Goal: Task Accomplishment & Management: Manage account settings

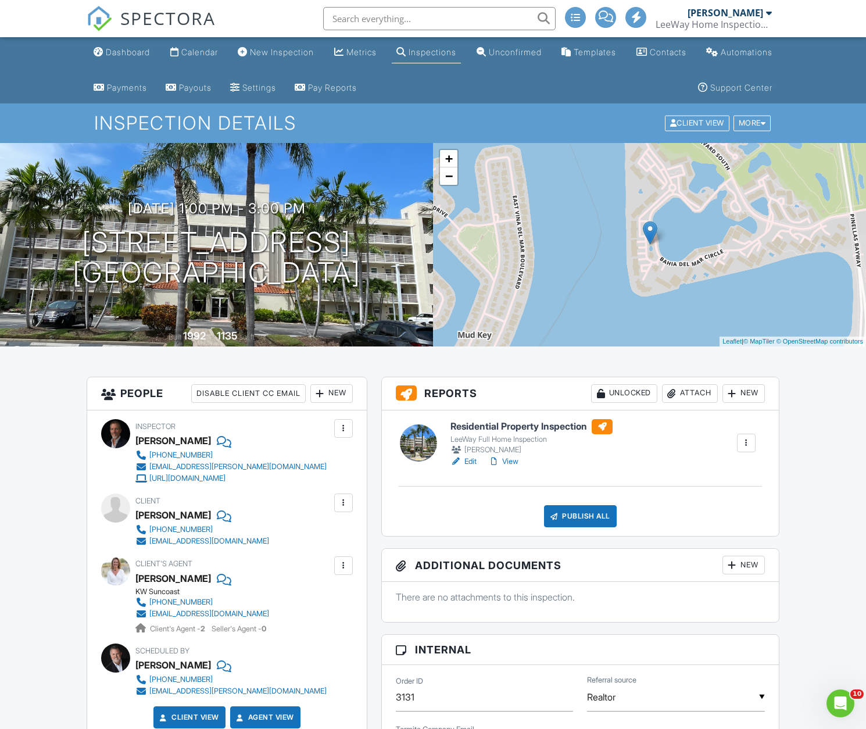
click at [514, 462] on link "View" at bounding box center [503, 462] width 30 height 12
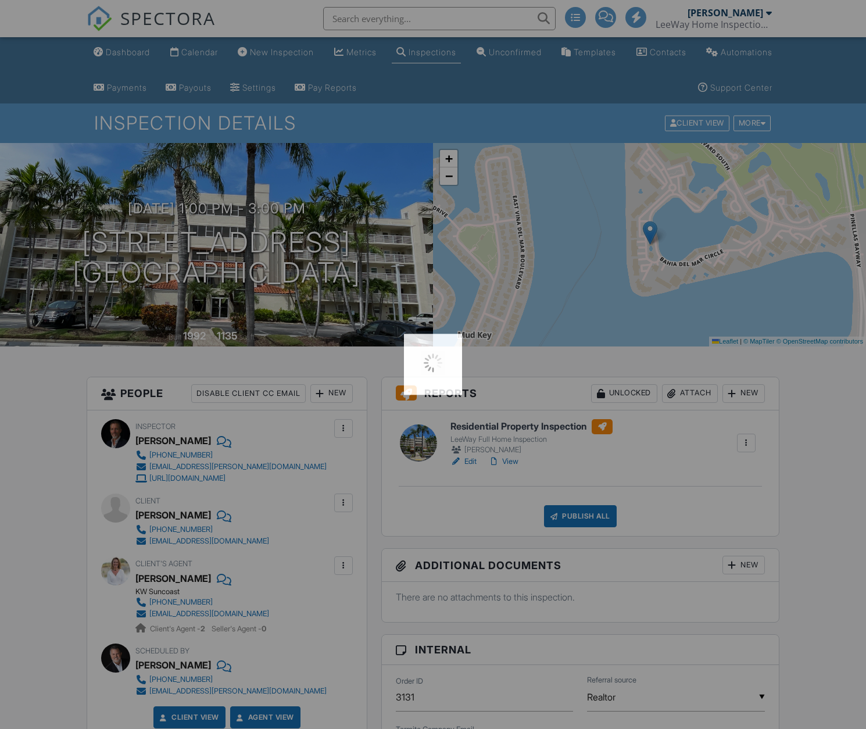
click at [512, 457] on div at bounding box center [433, 364] width 866 height 729
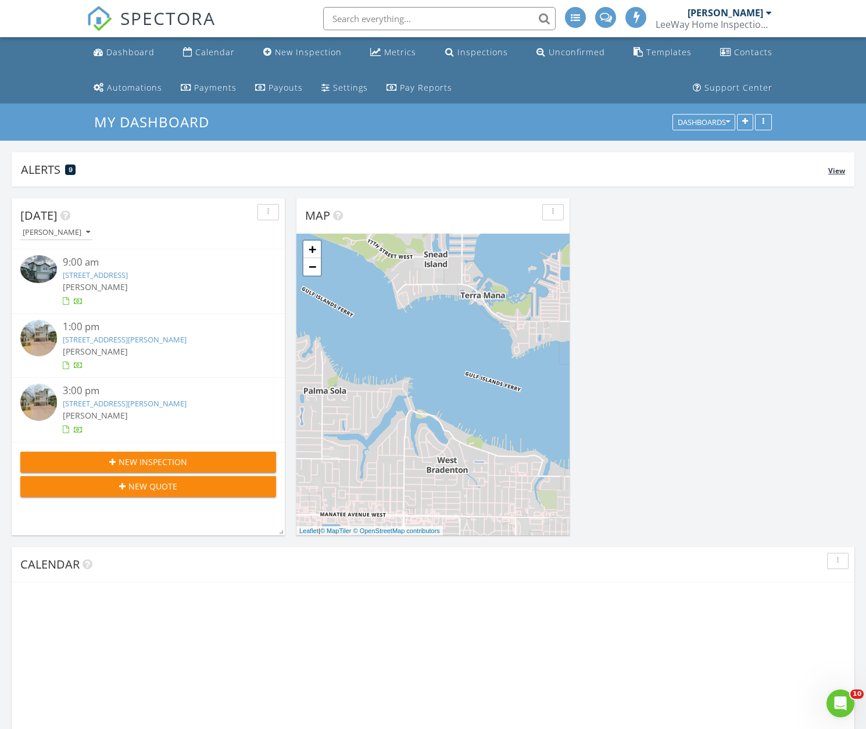
scroll to position [279, 273]
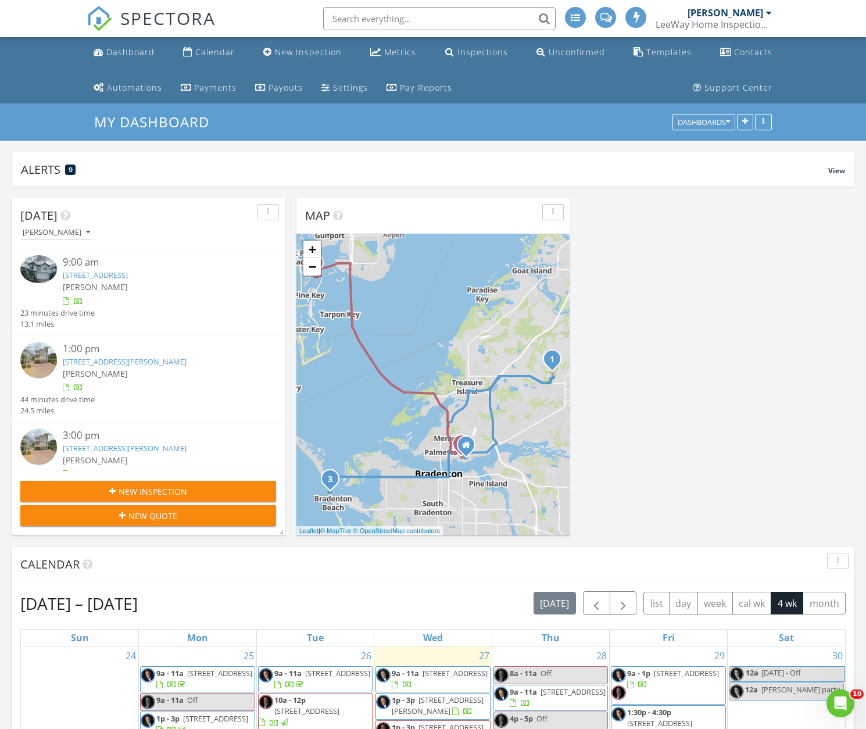
click at [41, 271] on img at bounding box center [38, 268] width 37 height 27
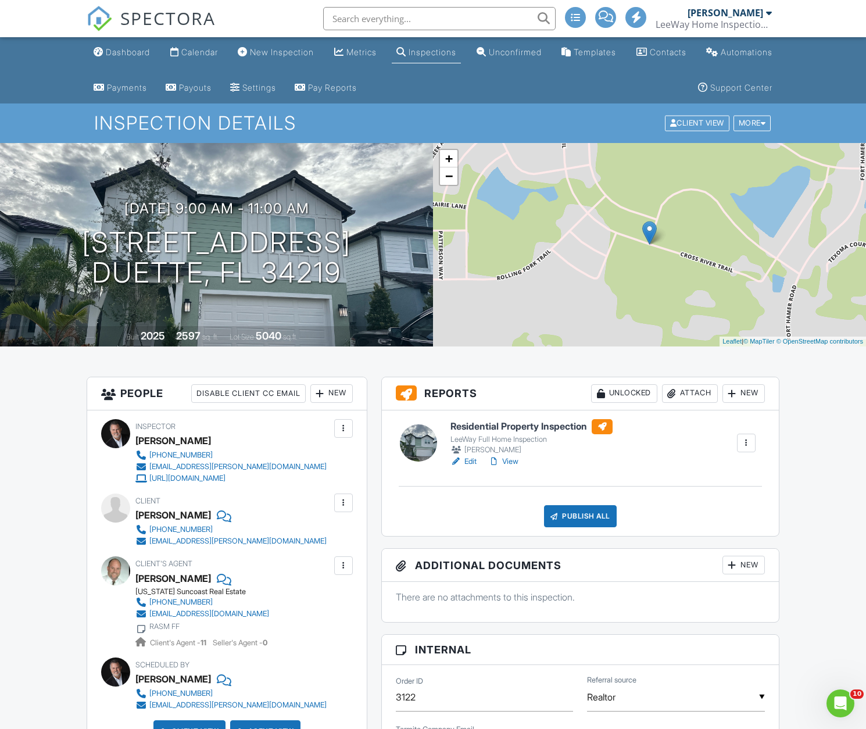
click at [512, 459] on link "View" at bounding box center [503, 462] width 30 height 12
click at [576, 511] on div "Publish All" at bounding box center [580, 516] width 73 height 22
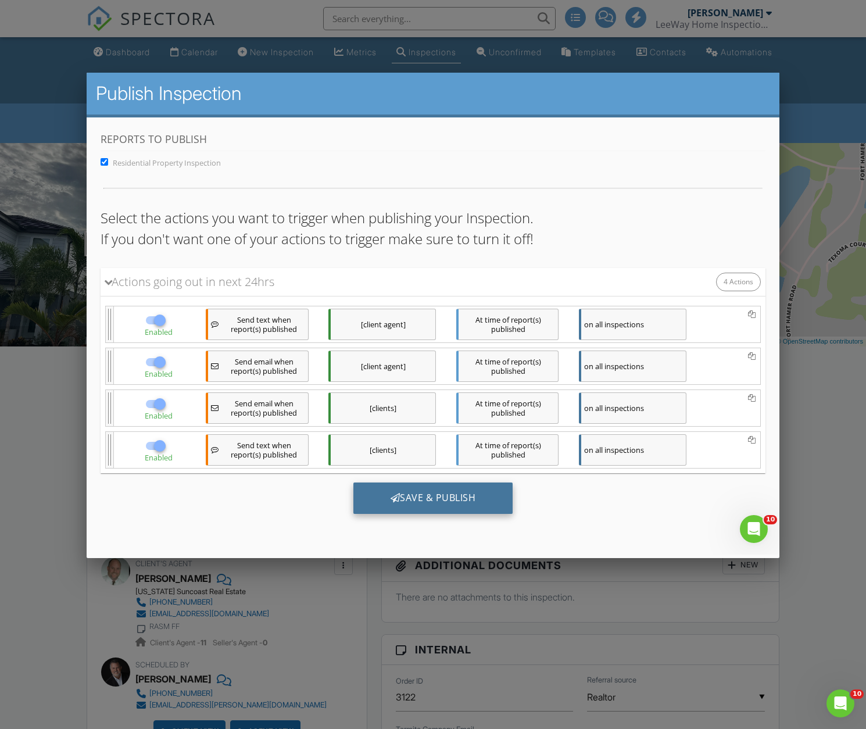
drag, startPoint x: 448, startPoint y: 496, endPoint x: 460, endPoint y: 491, distance: 12.5
click at [448, 496] on div "Save & Publish" at bounding box center [433, 497] width 160 height 31
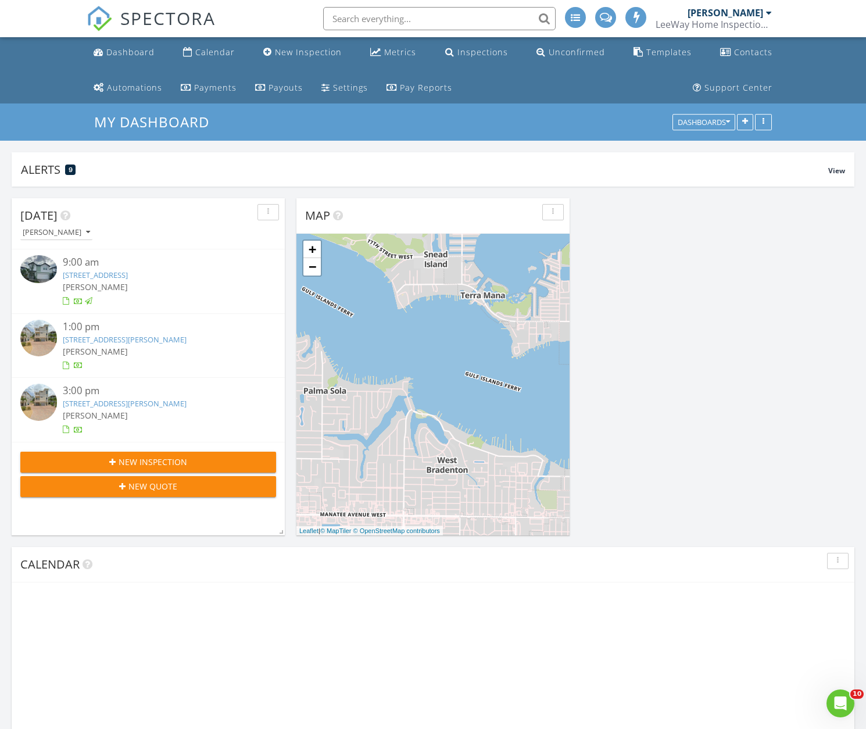
scroll to position [279, 273]
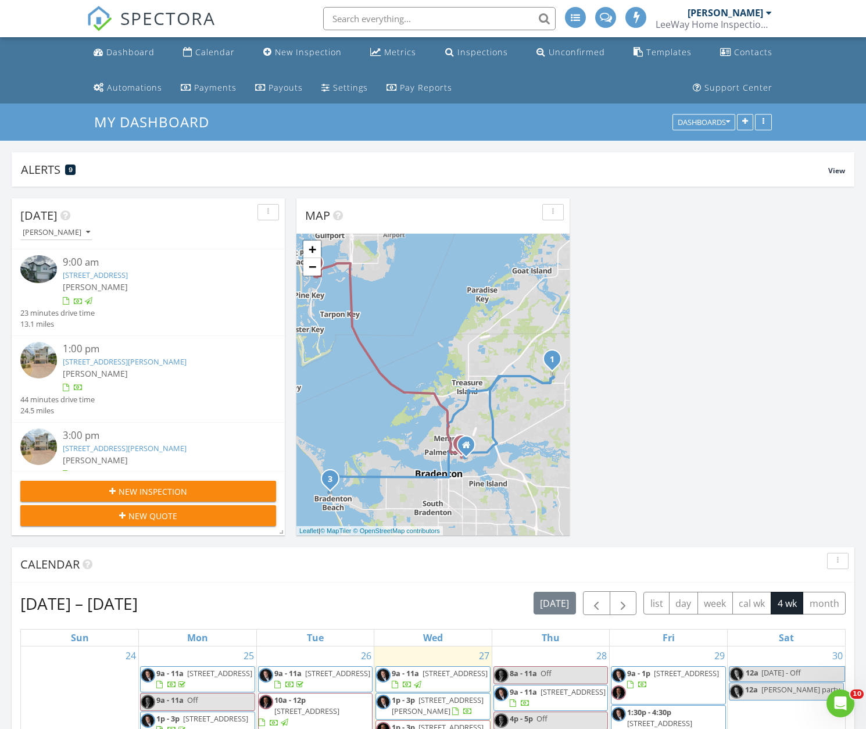
click at [40, 359] on img at bounding box center [38, 360] width 37 height 37
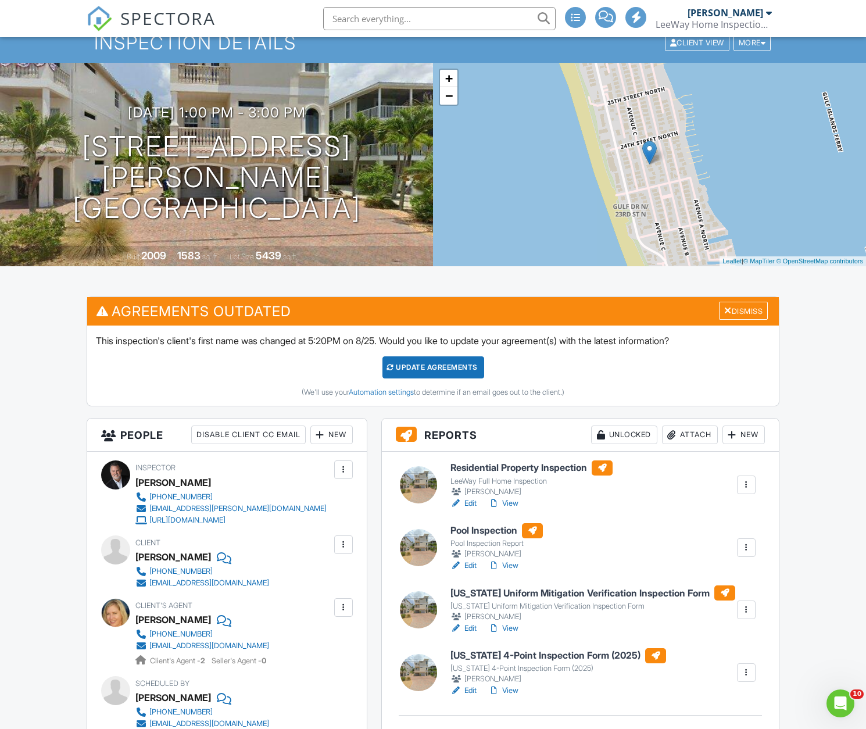
scroll to position [78, 0]
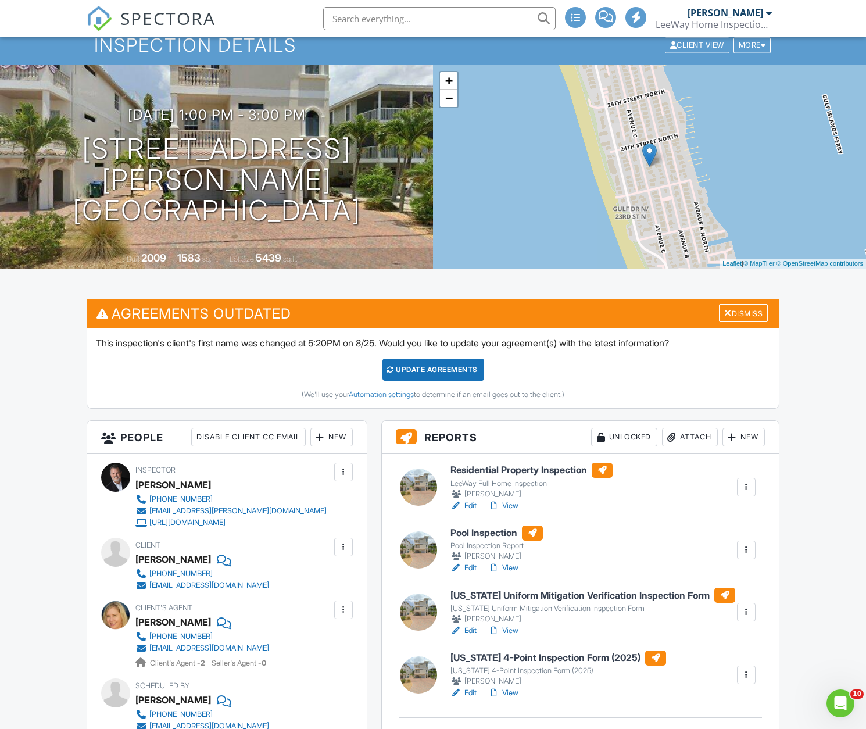
click at [511, 504] on link "View" at bounding box center [503, 506] width 30 height 12
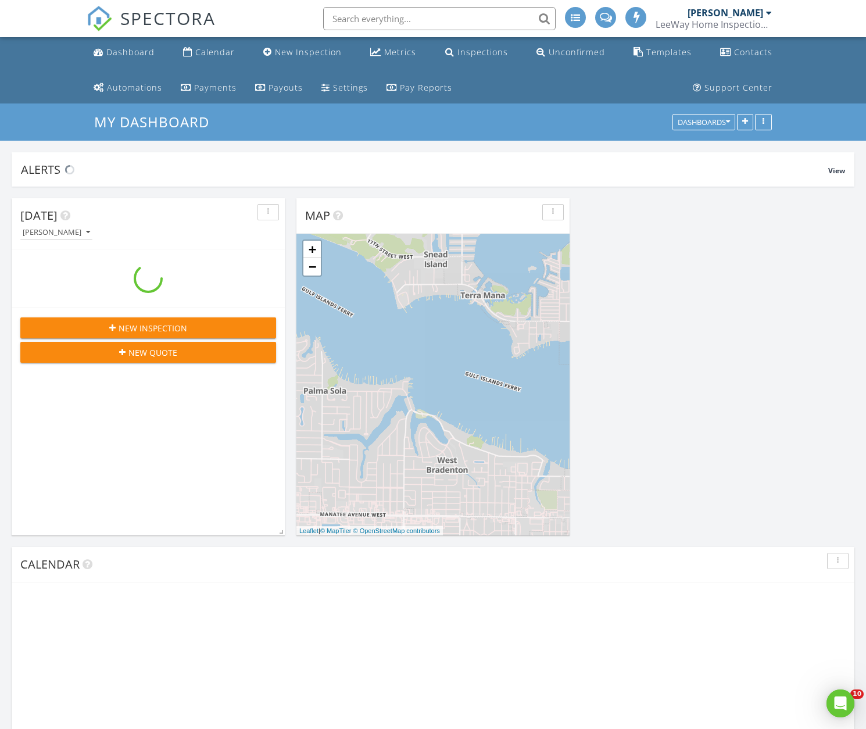
scroll to position [1349, 866]
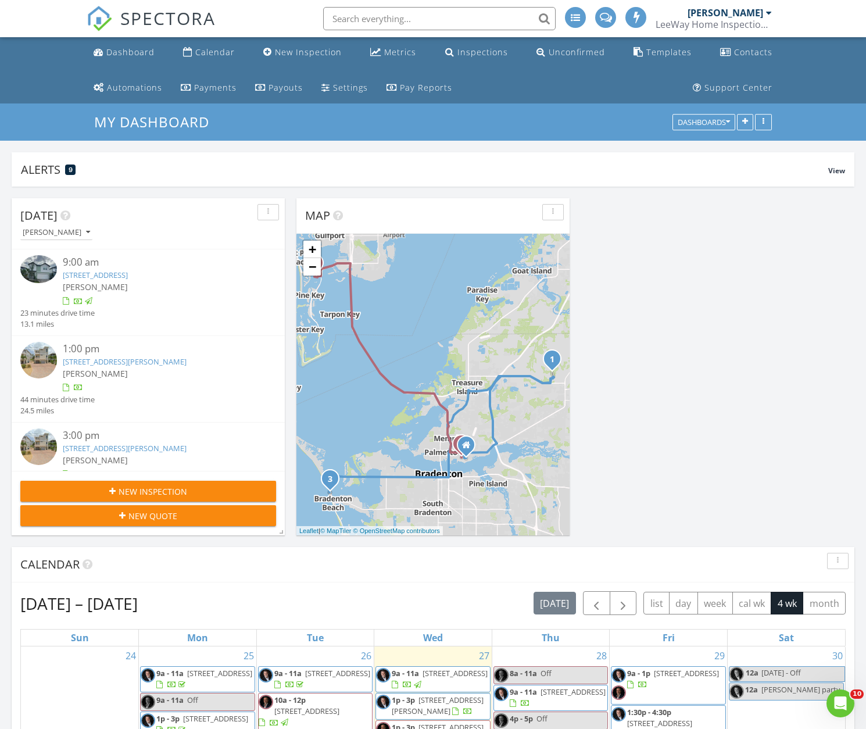
click at [40, 359] on img at bounding box center [38, 360] width 37 height 37
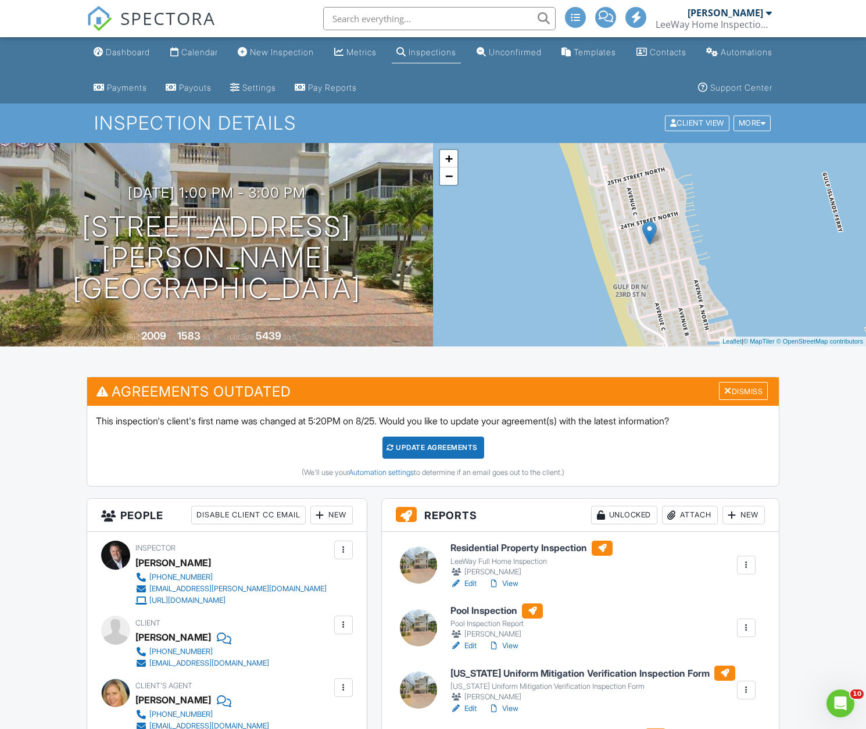
click at [472, 581] on link "Edit" at bounding box center [463, 584] width 26 height 12
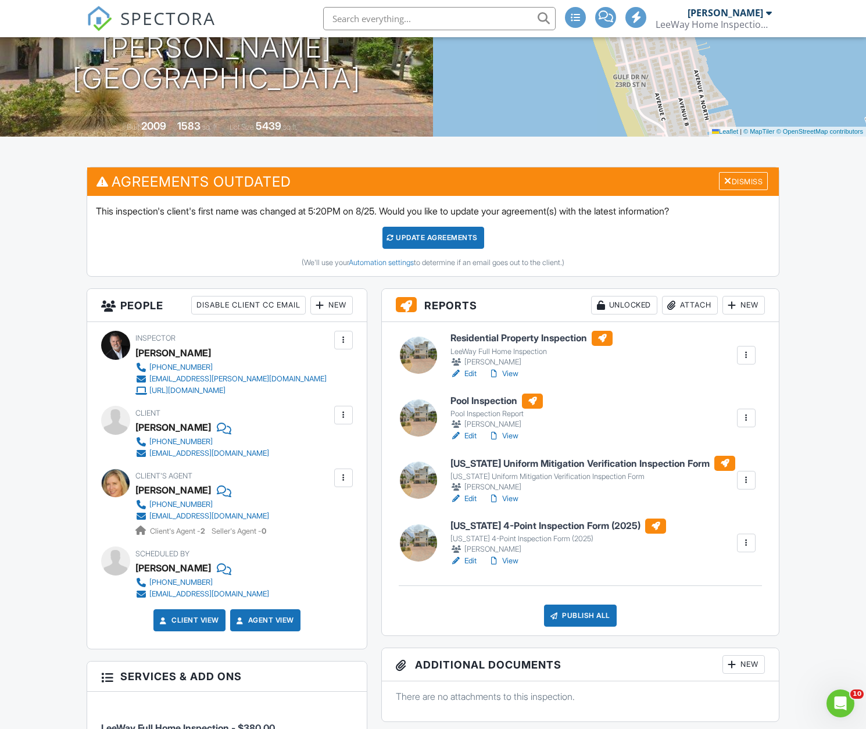
click at [472, 560] on link "Edit" at bounding box center [463, 561] width 26 height 12
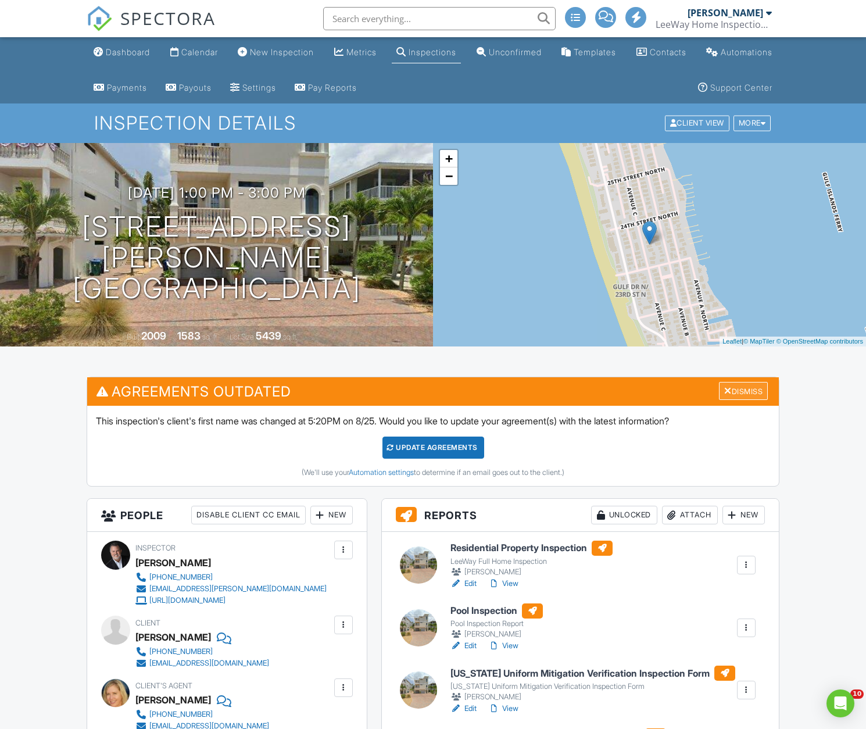
click at [738, 393] on div "Dismiss" at bounding box center [743, 391] width 49 height 18
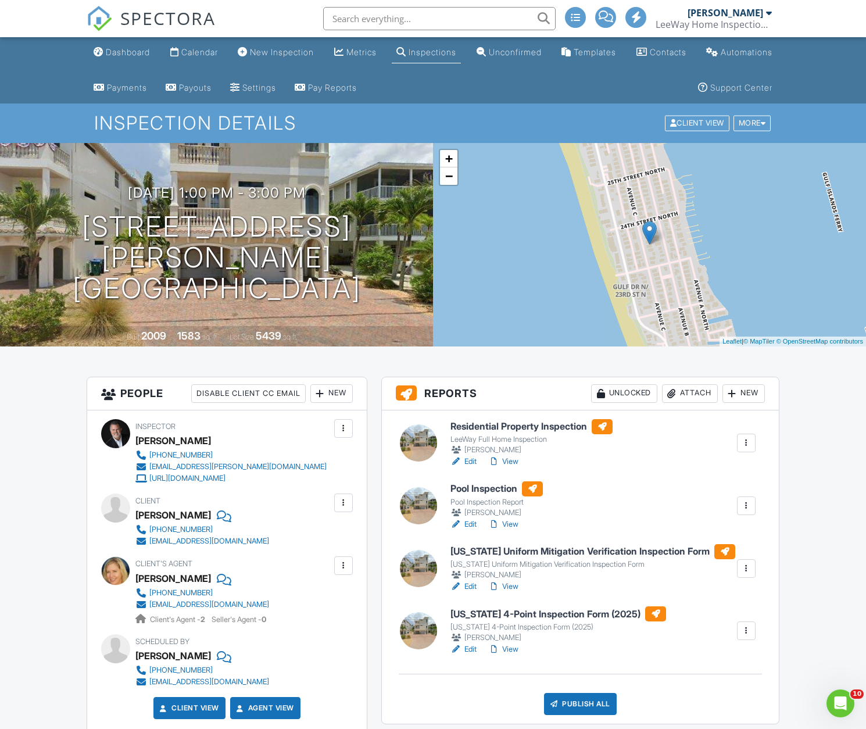
click at [750, 567] on div at bounding box center [746, 568] width 12 height 12
click at [694, 679] on div "Delete" at bounding box center [695, 681] width 24 height 13
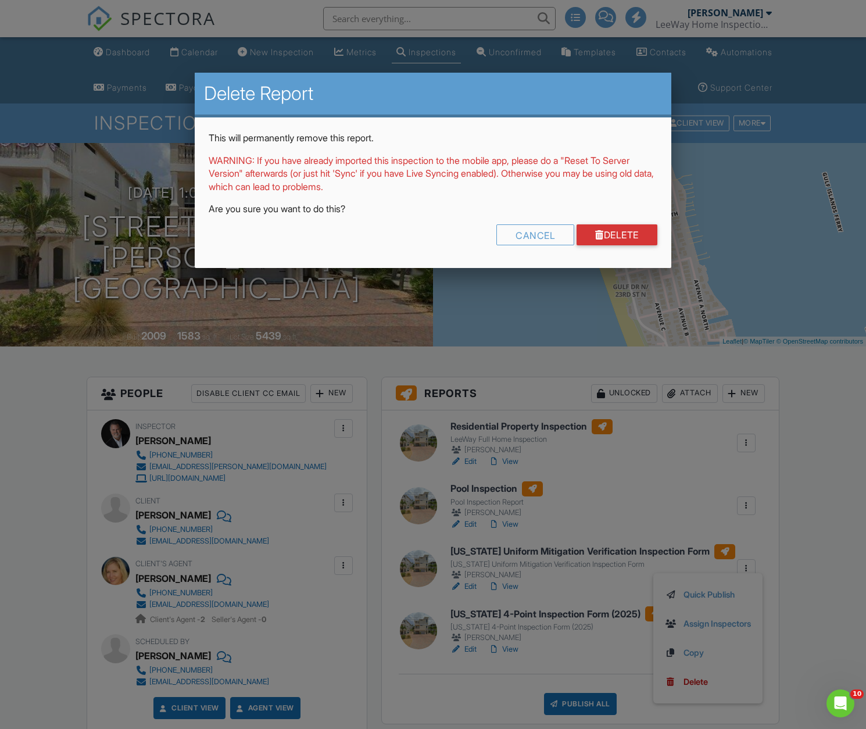
click at [614, 233] on link "Delete" at bounding box center [616, 234] width 81 height 21
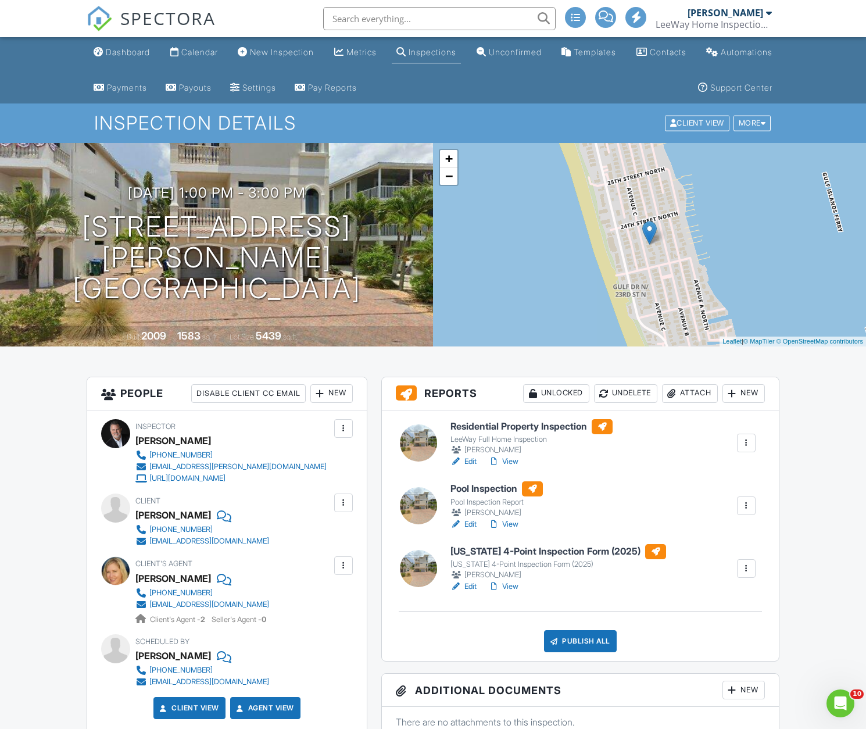
click at [510, 524] on link "View" at bounding box center [503, 524] width 30 height 12
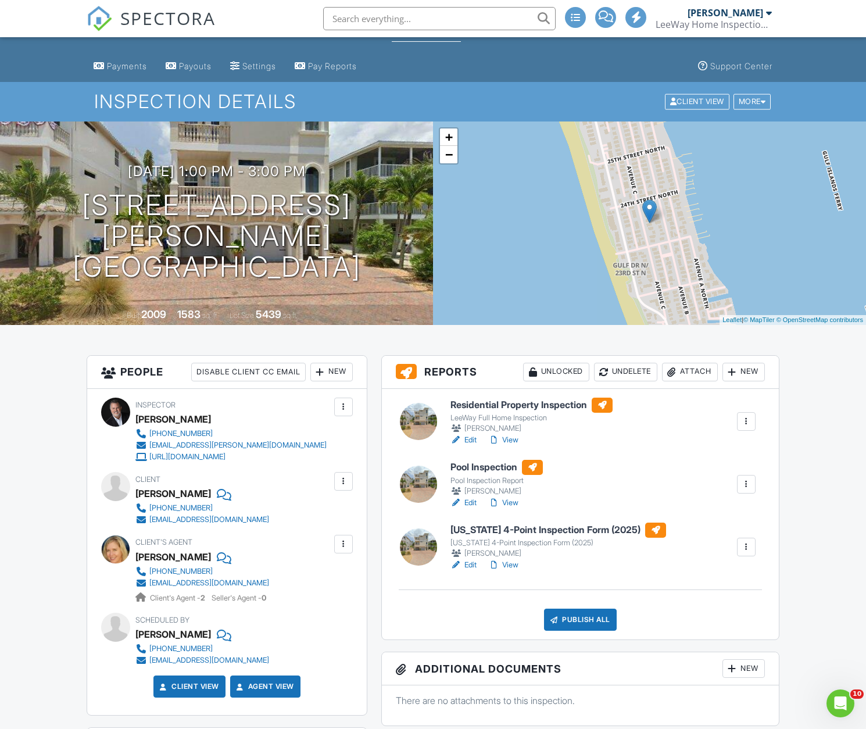
scroll to position [21, 0]
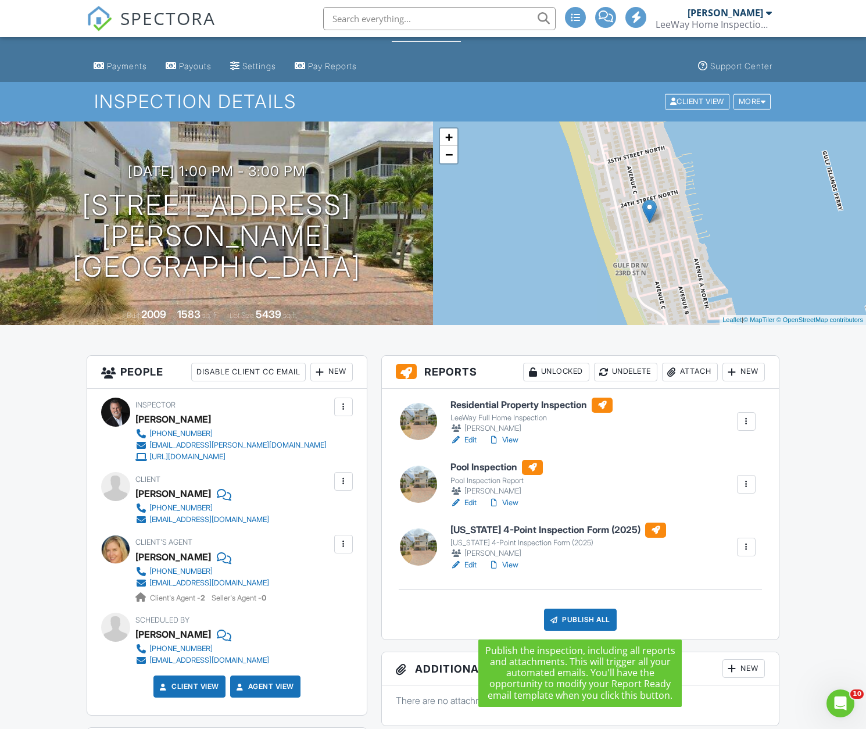
click at [581, 618] on div "Publish All" at bounding box center [580, 619] width 73 height 22
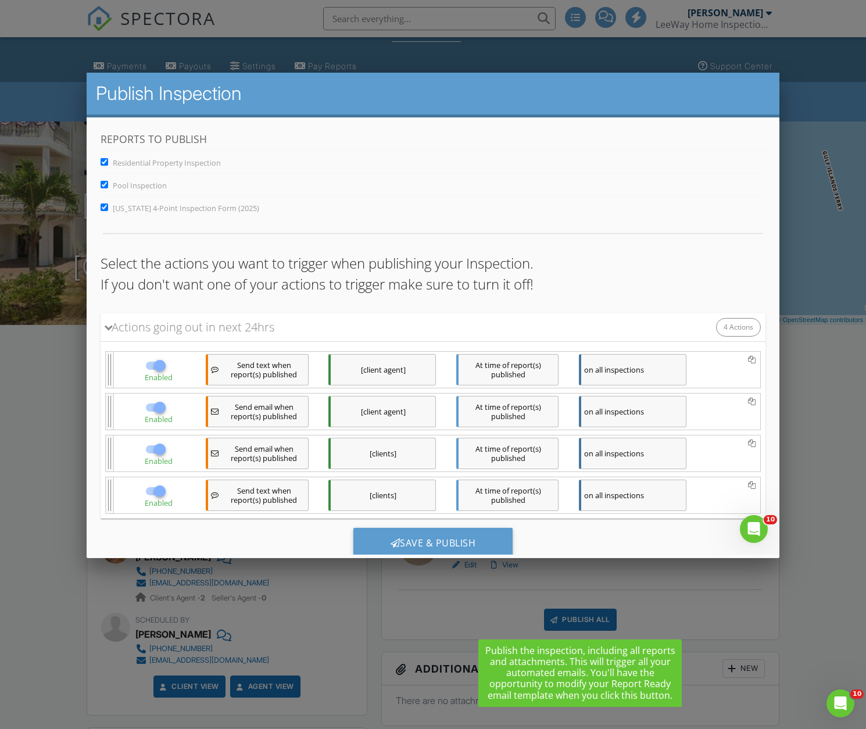
scroll to position [0, 0]
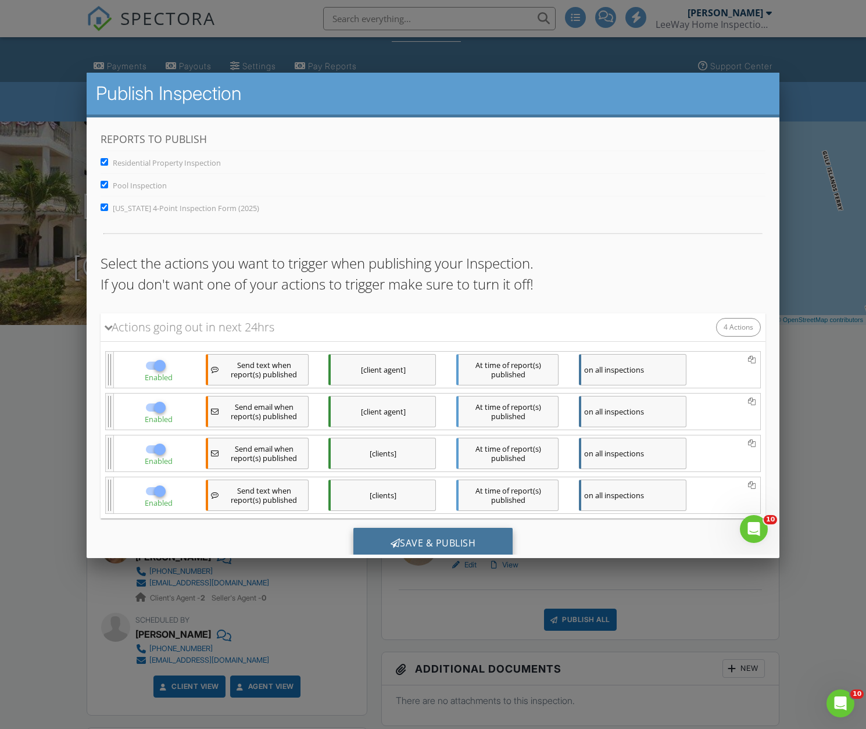
click at [440, 539] on div "Save & Publish" at bounding box center [433, 543] width 160 height 31
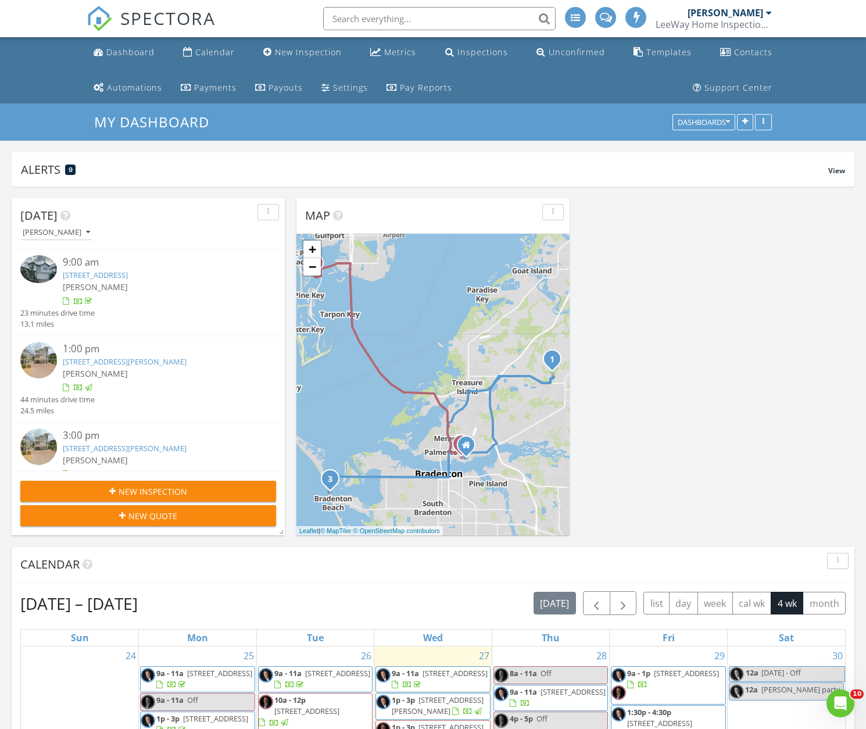
click at [40, 443] on img at bounding box center [38, 446] width 37 height 37
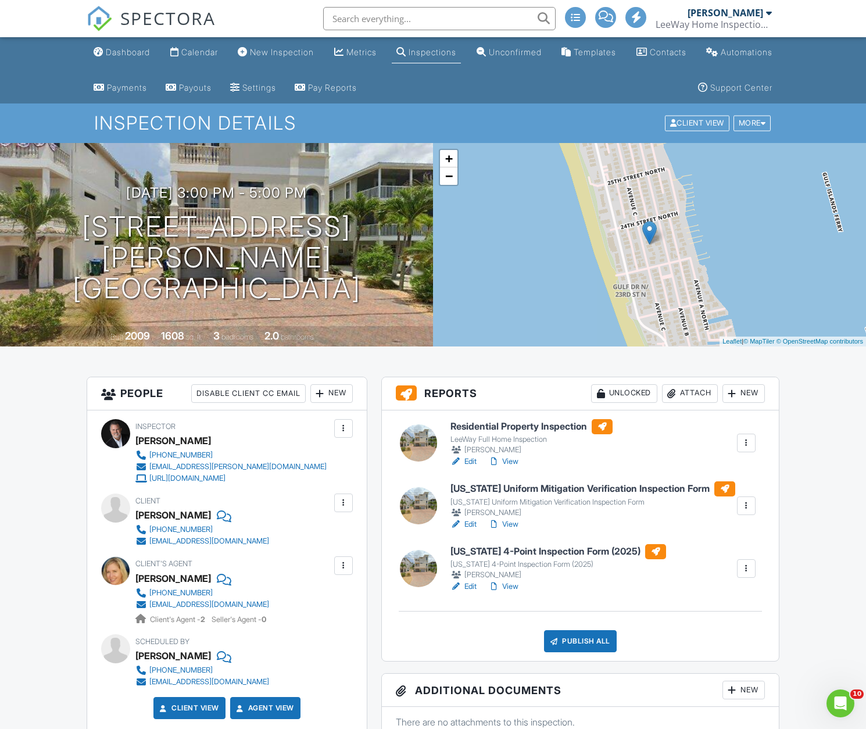
click at [467, 461] on link "Edit" at bounding box center [463, 462] width 26 height 12
click at [467, 460] on link "Edit" at bounding box center [463, 462] width 26 height 12
click at [472, 586] on link "Edit" at bounding box center [463, 586] width 26 height 12
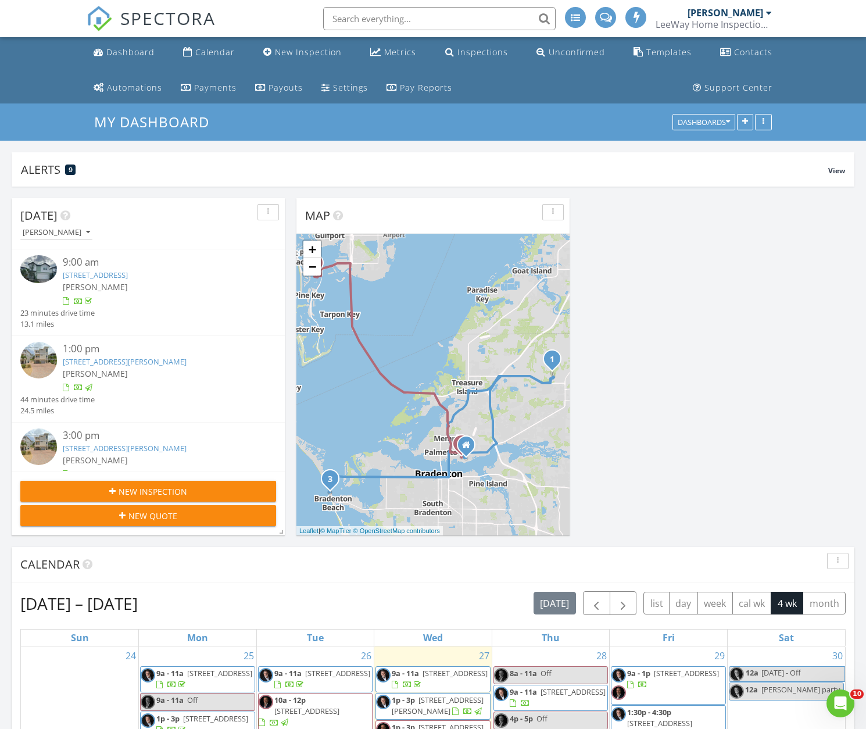
click at [44, 358] on img at bounding box center [38, 360] width 37 height 37
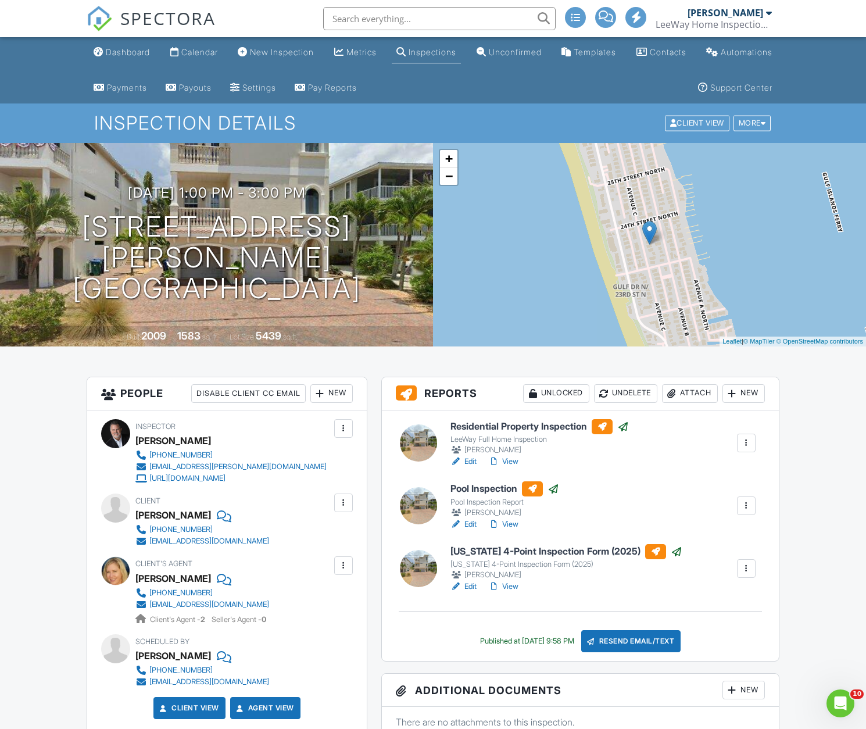
click at [508, 460] on link "View" at bounding box center [503, 462] width 30 height 12
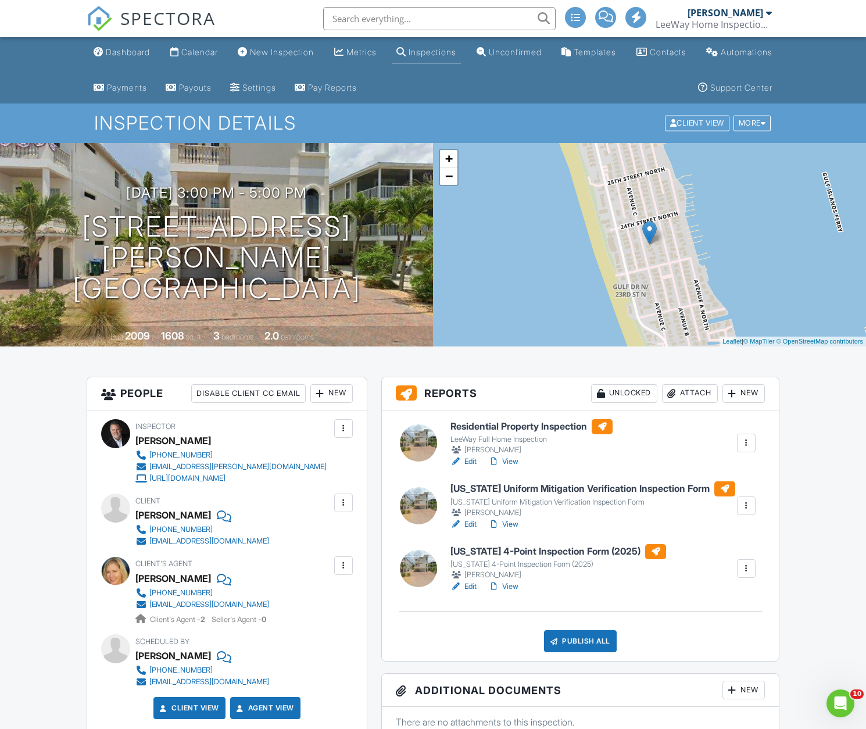
click at [469, 522] on link "Edit" at bounding box center [463, 524] width 26 height 12
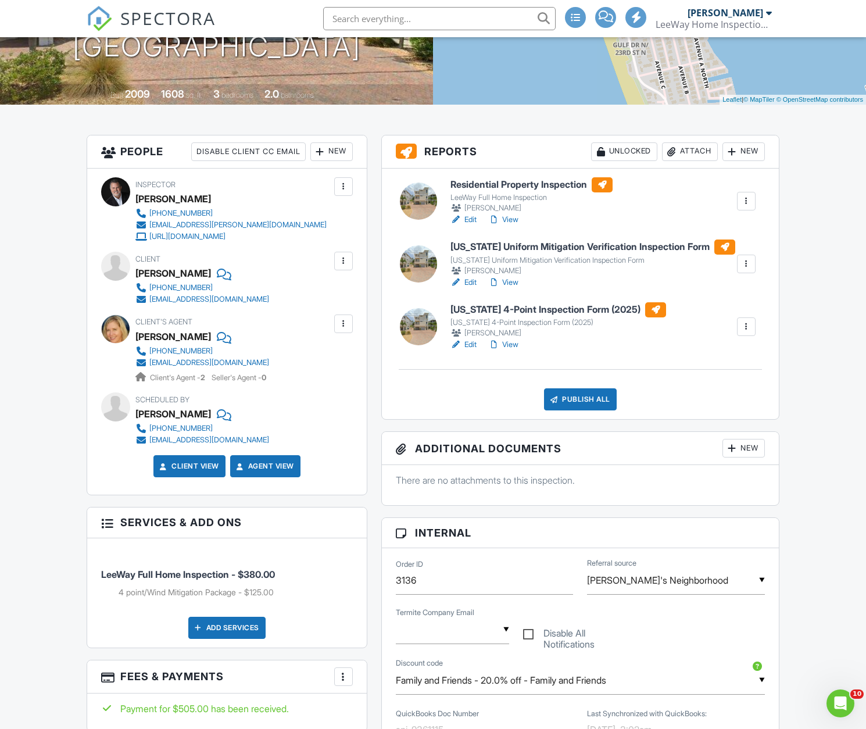
scroll to position [243, 0]
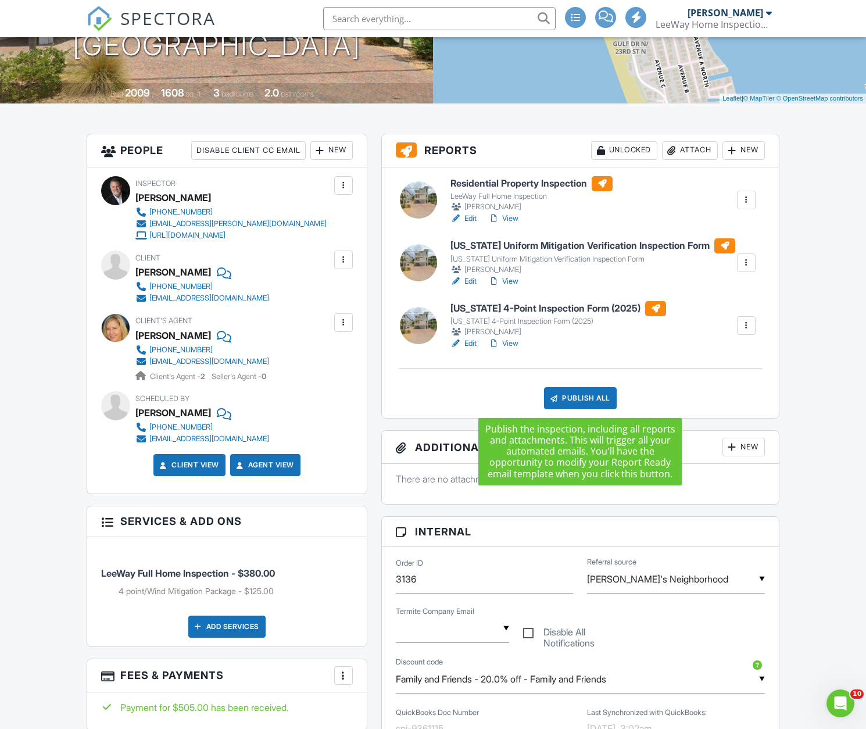
click at [580, 399] on div "Publish All" at bounding box center [580, 398] width 73 height 22
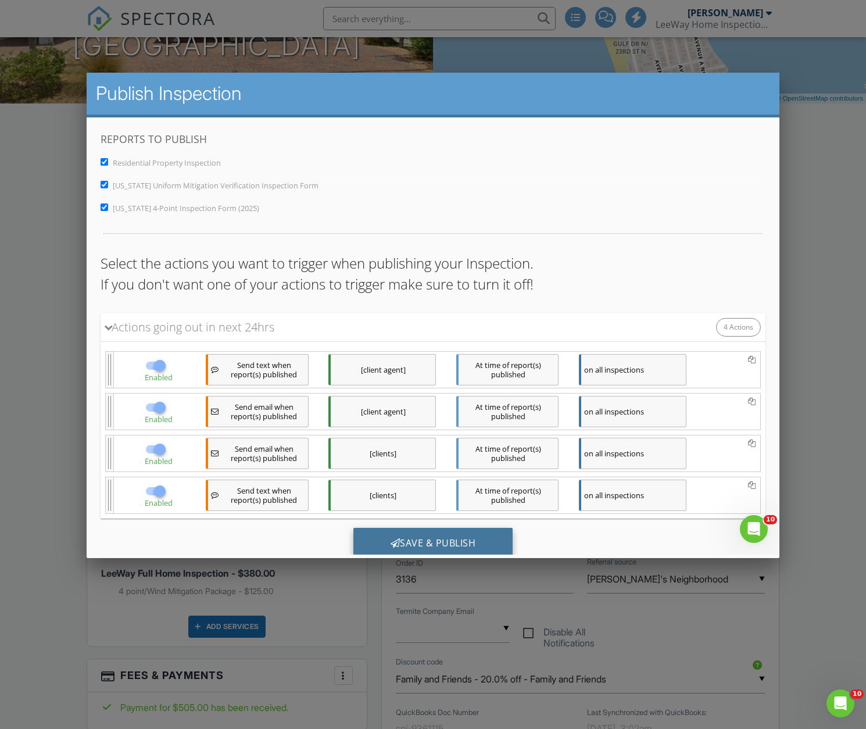
scroll to position [0, 0]
click at [428, 538] on div "Save & Publish" at bounding box center [433, 543] width 160 height 31
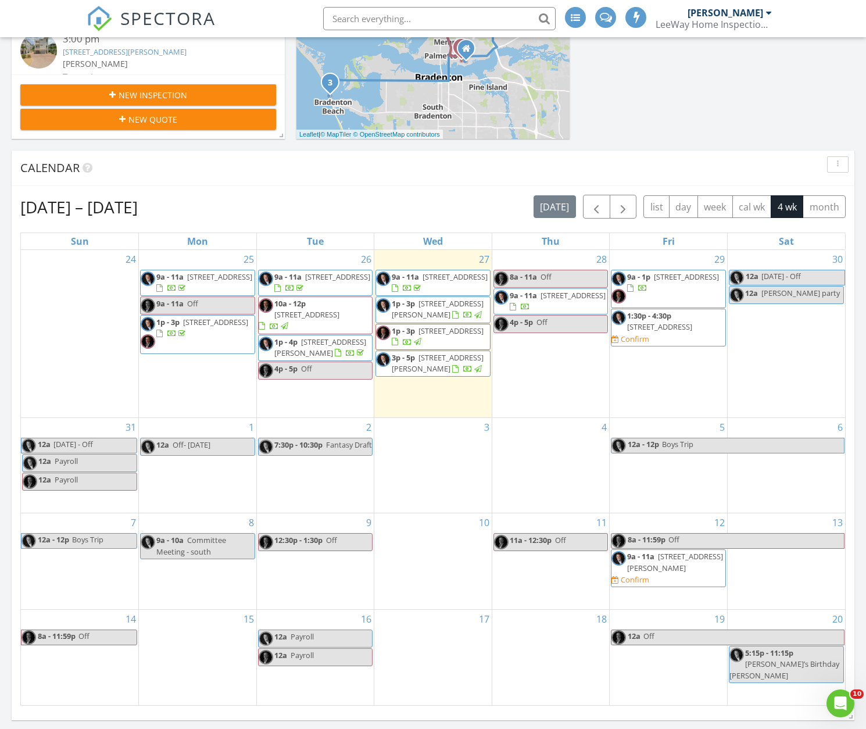
scroll to position [400, 0]
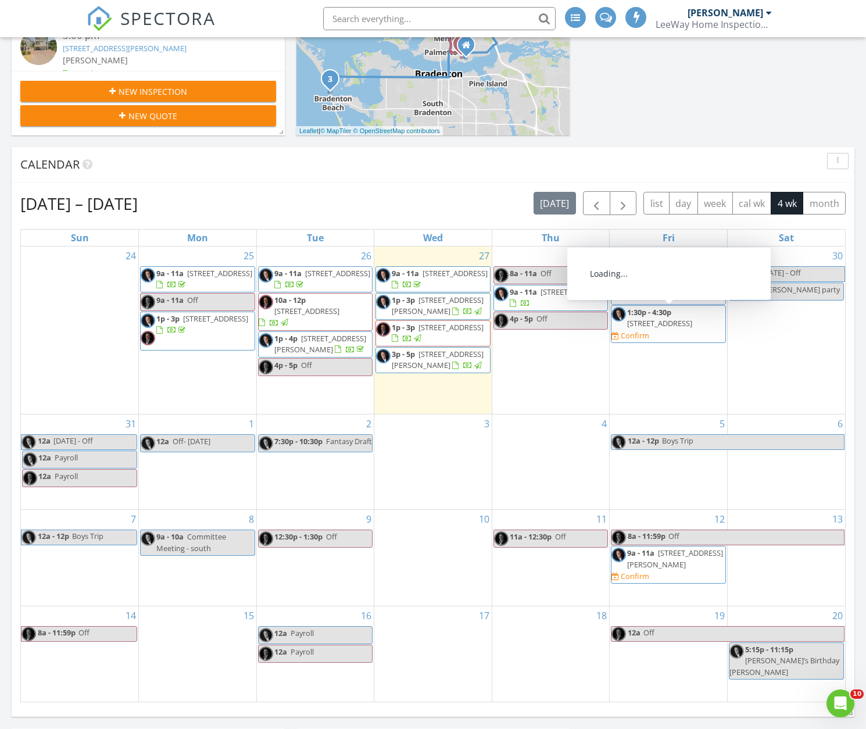
click at [646, 321] on span "4518 Narraganset Trail 85A, Sarasota 34233" at bounding box center [659, 323] width 65 height 10
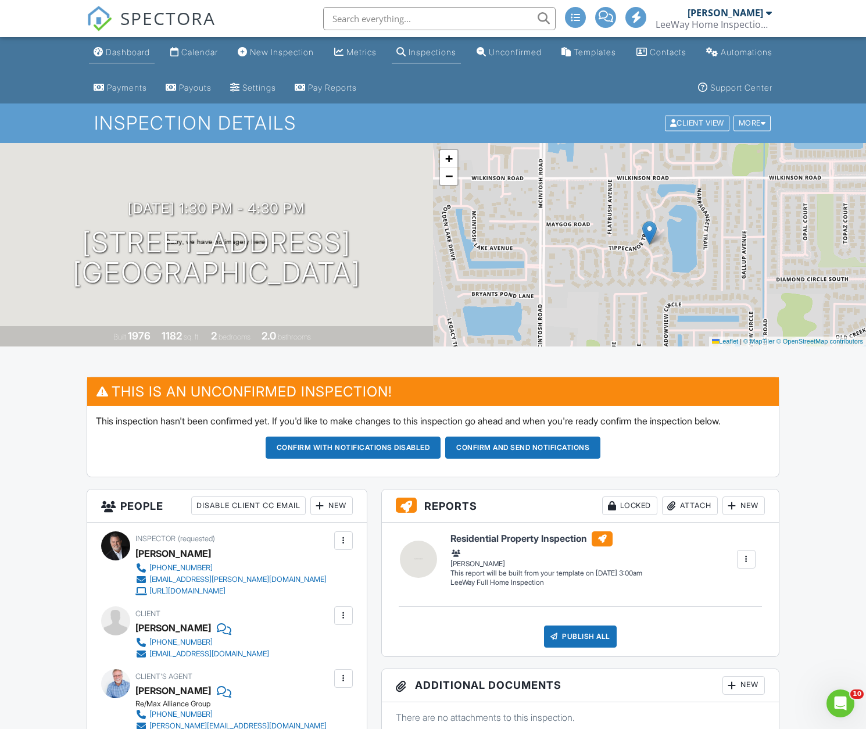
click at [128, 51] on div "Dashboard" at bounding box center [128, 52] width 44 height 10
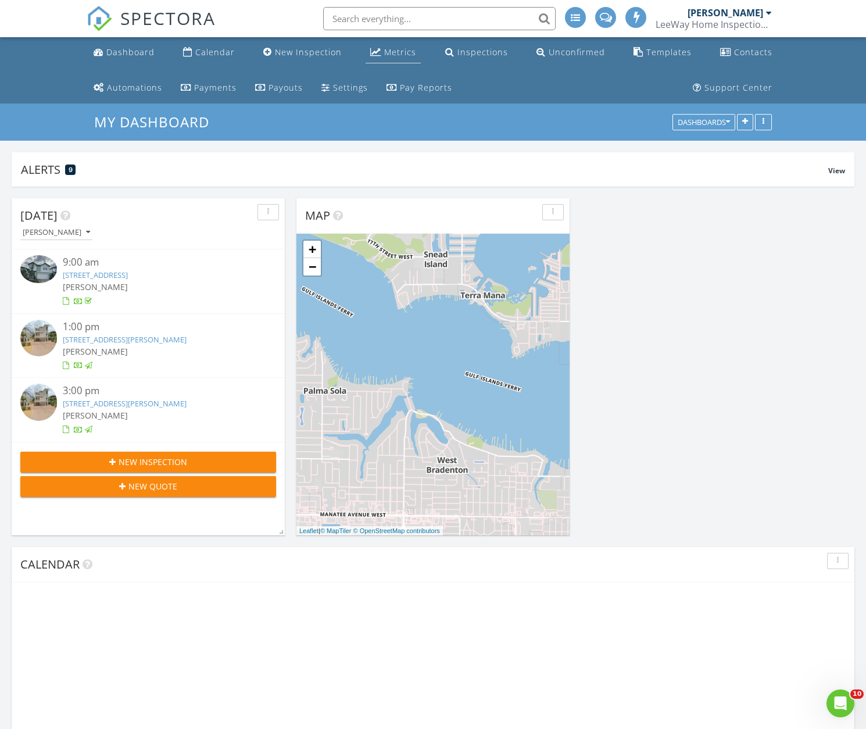
scroll to position [279, 273]
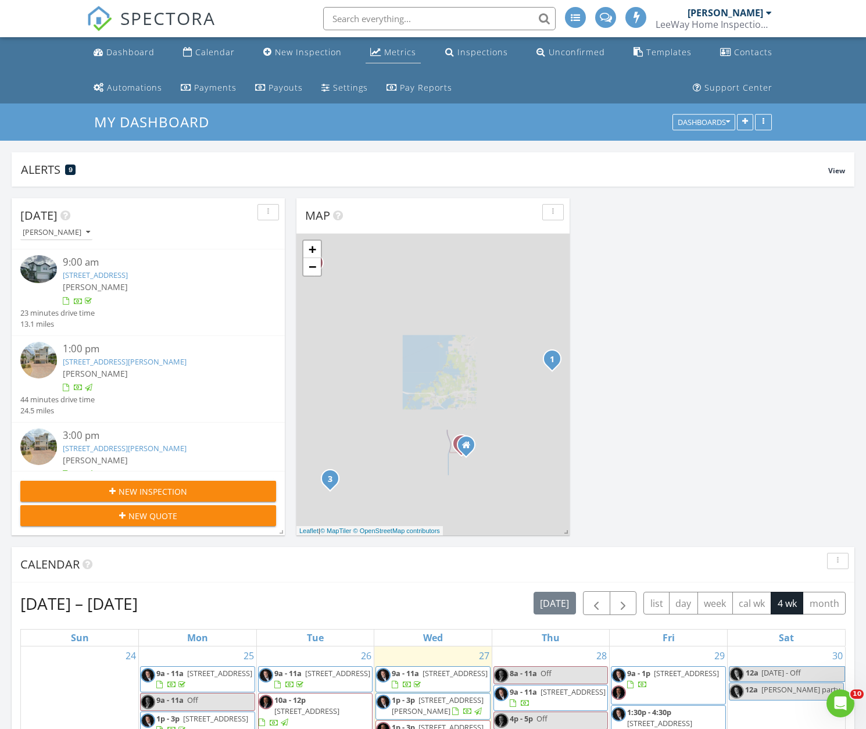
click at [397, 53] on div "Metrics" at bounding box center [400, 51] width 32 height 11
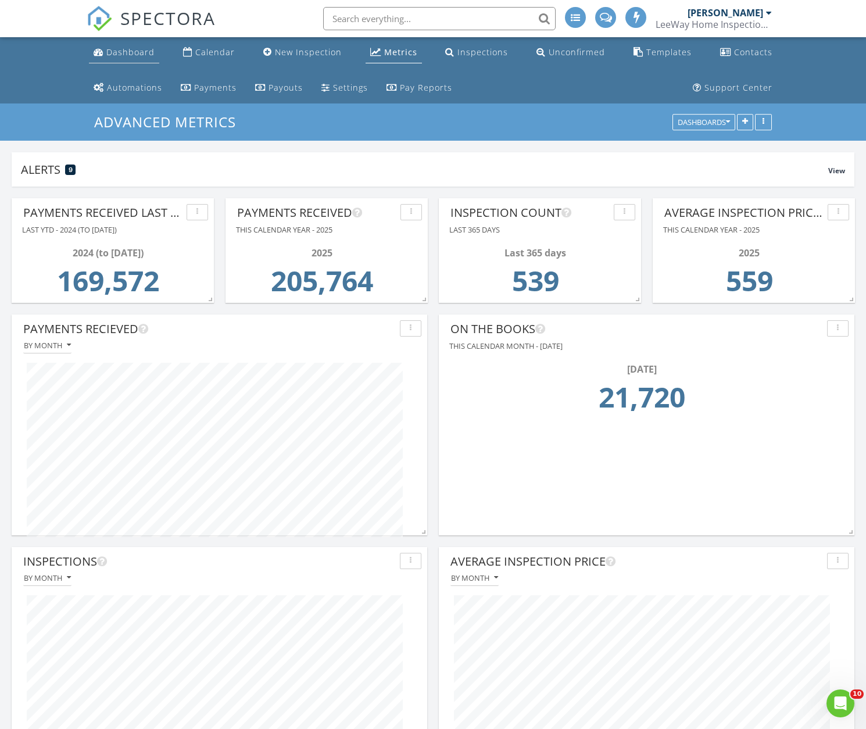
click at [126, 53] on div "Dashboard" at bounding box center [130, 51] width 48 height 11
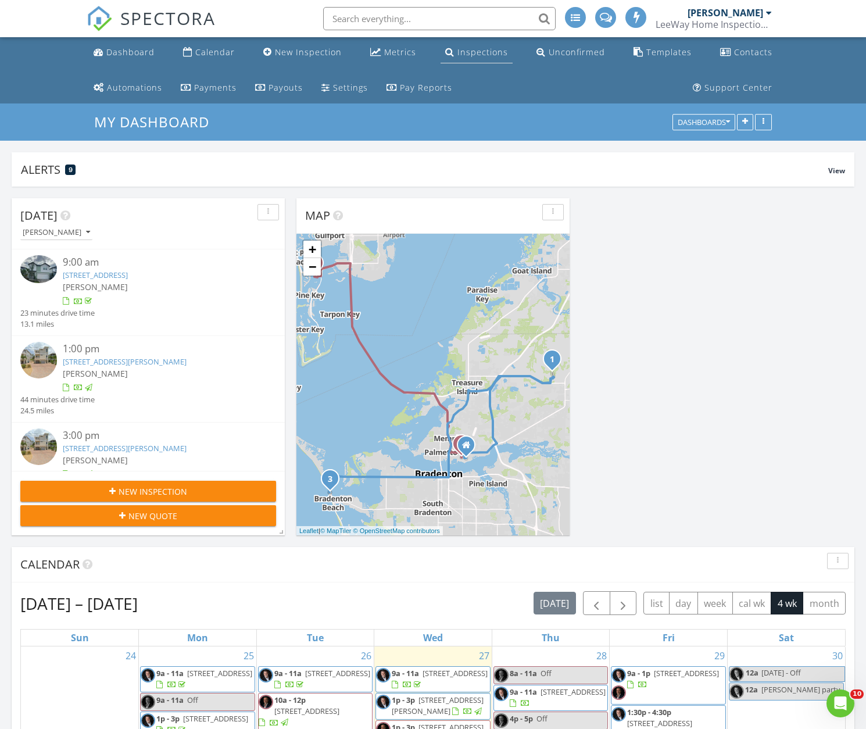
click at [471, 52] on div "Inspections" at bounding box center [482, 51] width 51 height 11
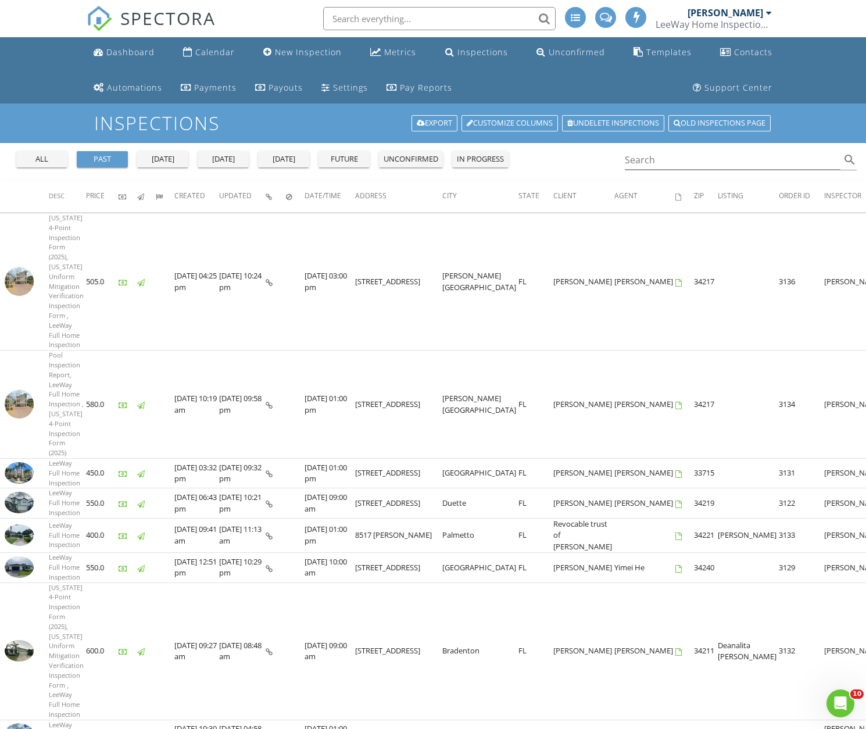
click at [46, 161] on div "all" at bounding box center [42, 159] width 42 height 12
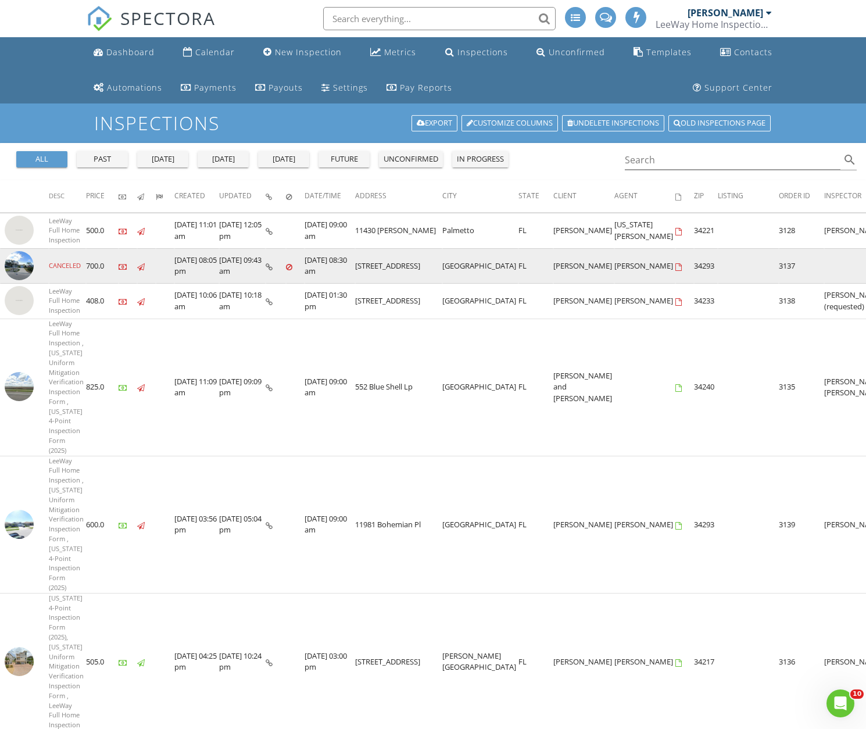
click at [26, 269] on img at bounding box center [19, 265] width 29 height 29
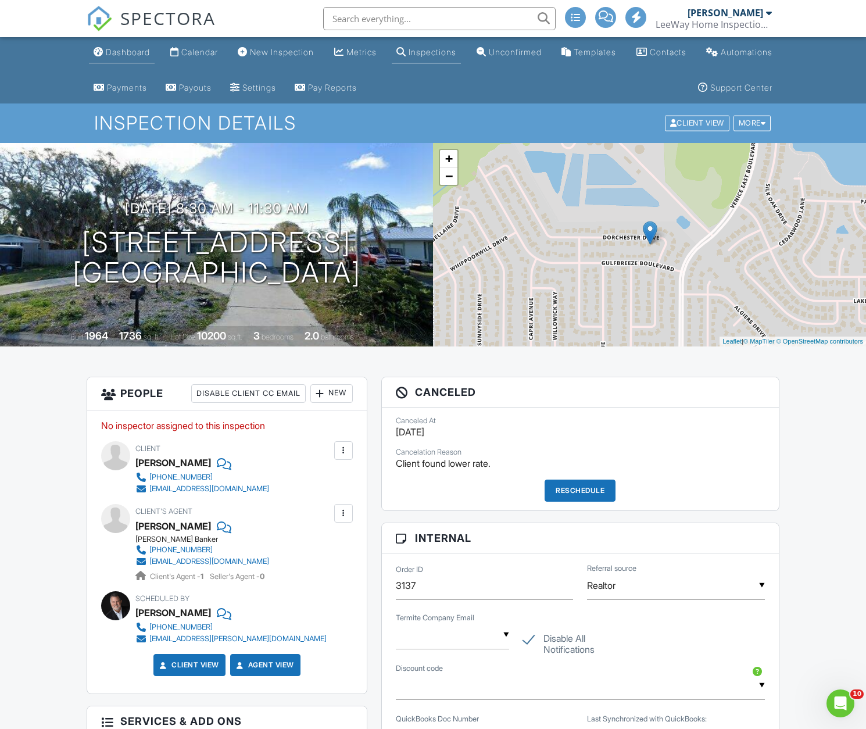
click at [132, 53] on div "Dashboard" at bounding box center [128, 52] width 44 height 10
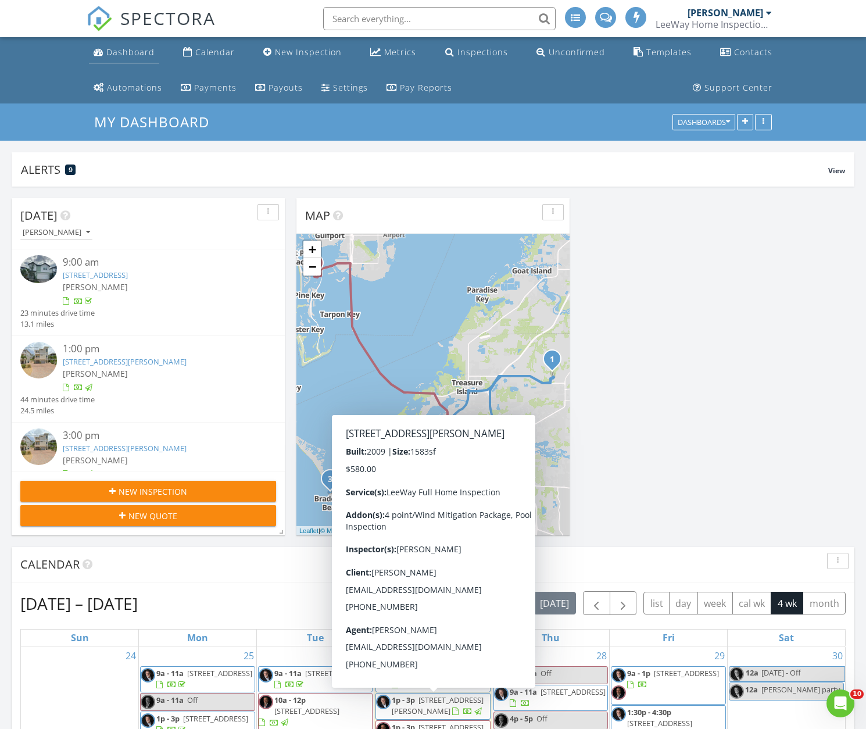
click at [117, 56] on div "Dashboard" at bounding box center [130, 51] width 48 height 11
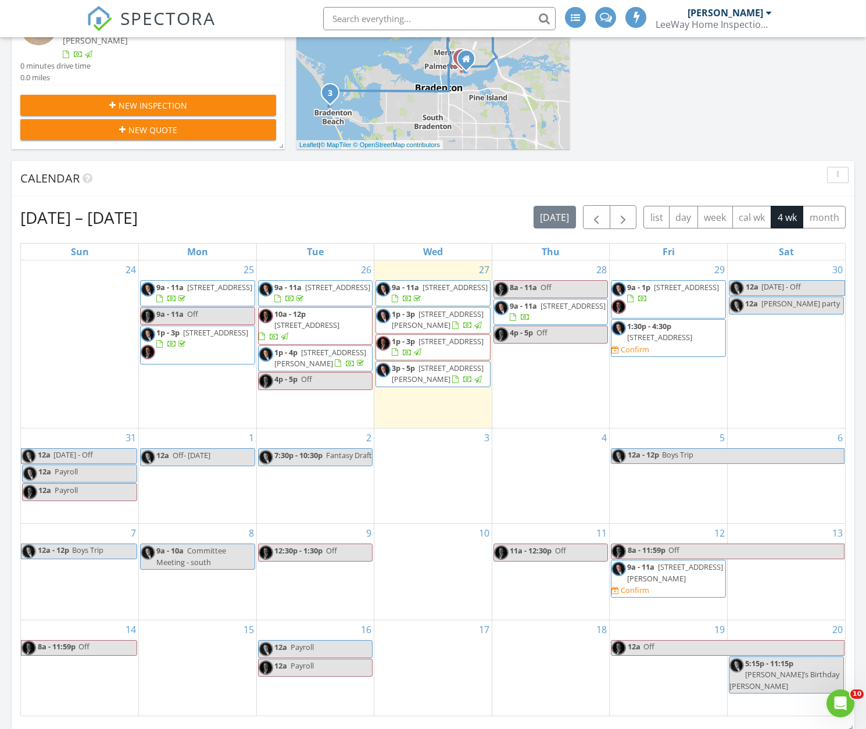
scroll to position [388, 0]
